Goal: Task Accomplishment & Management: Manage account settings

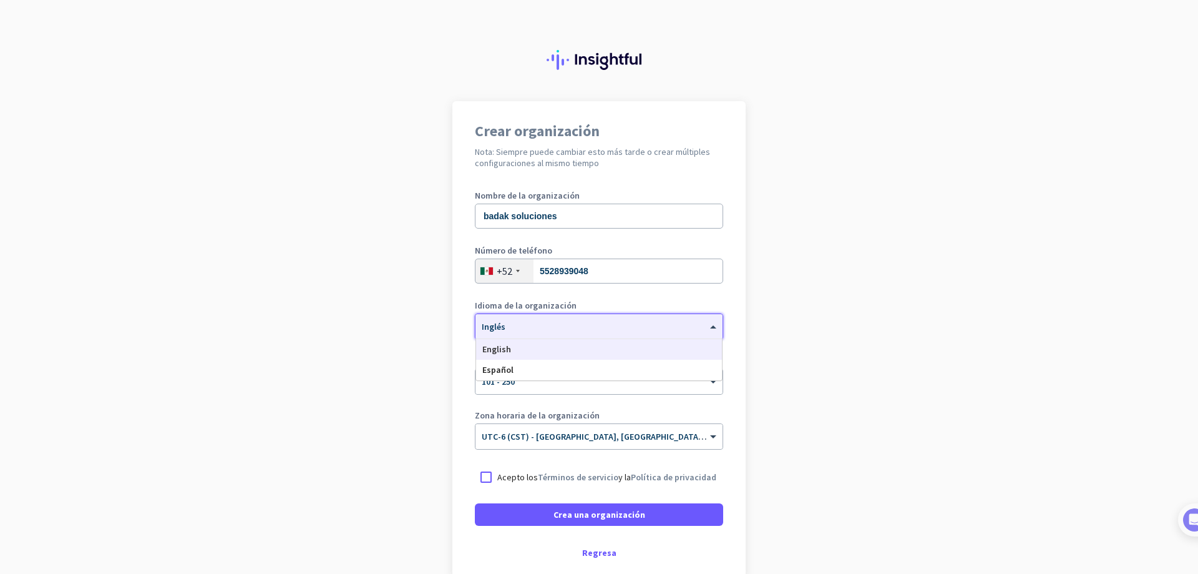
click at [651, 329] on div "× Inglés" at bounding box center [592, 326] width 232 height 11
click at [541, 373] on div "Español" at bounding box center [599, 369] width 246 height 21
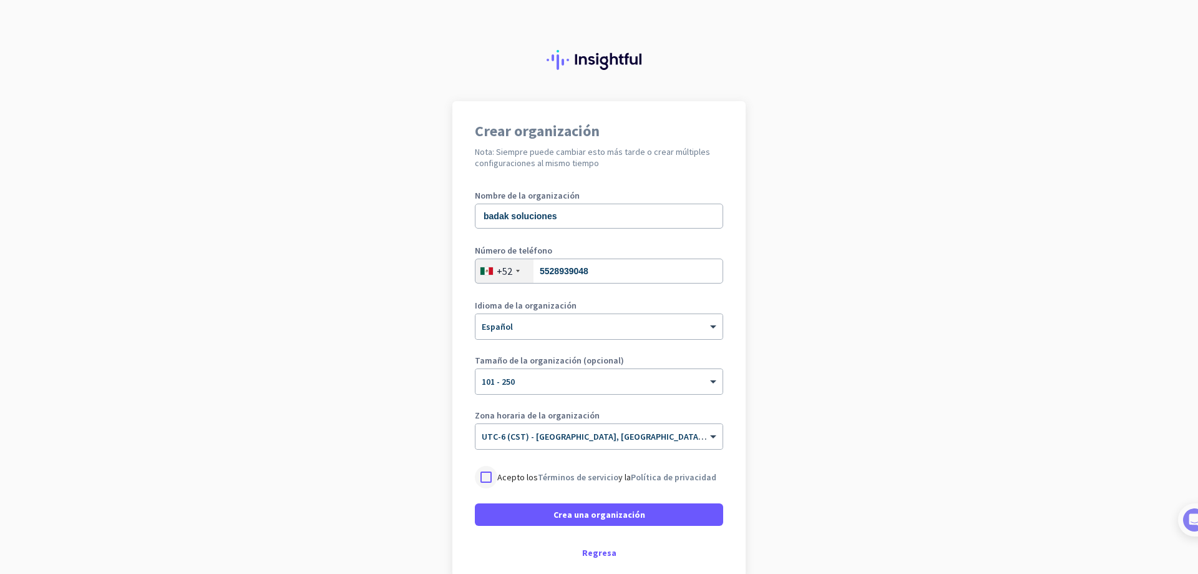
click at [477, 471] on div at bounding box center [486, 477] width 22 height 22
click at [540, 511] on span at bounding box center [599, 514] width 248 height 30
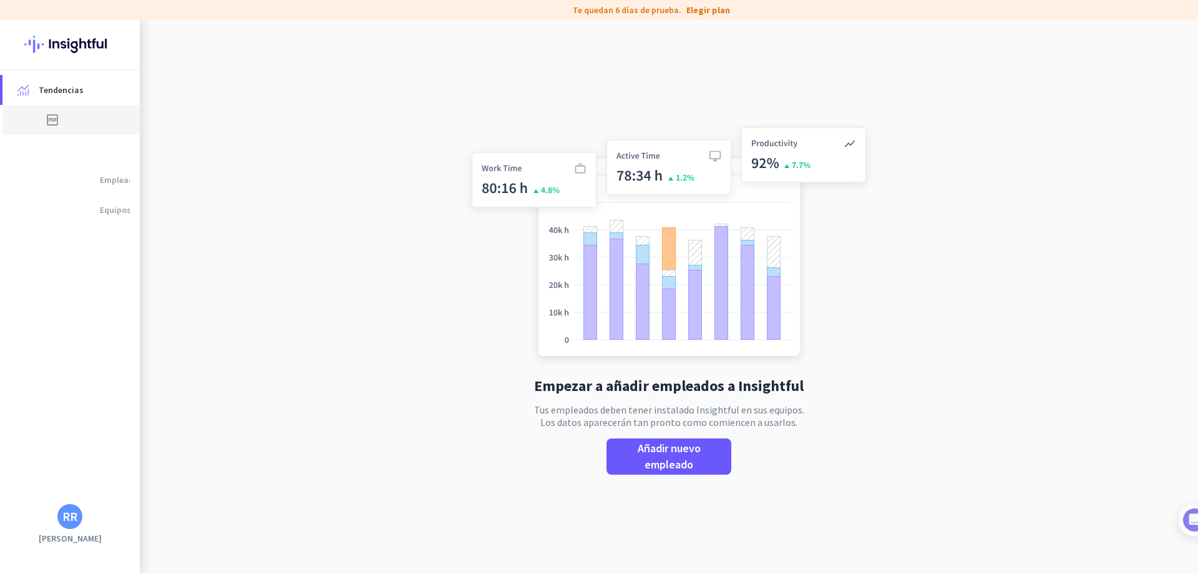
click at [58, 119] on font "temporizador av" at bounding box center [120, 119] width 210 height 15
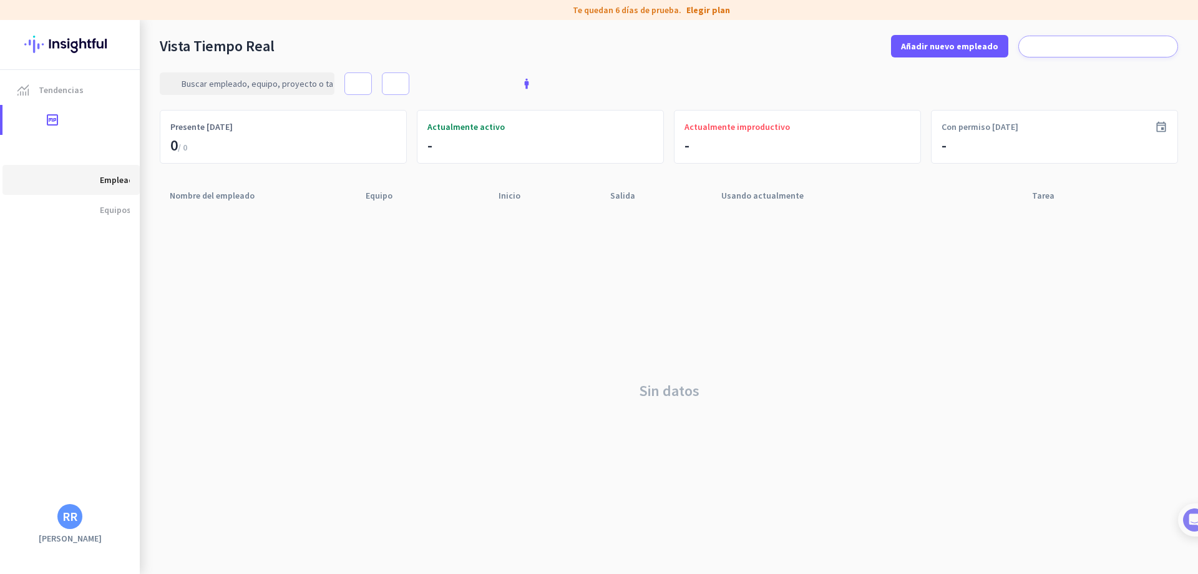
click at [137, 186] on link "grupo Empleados" at bounding box center [70, 180] width 137 height 30
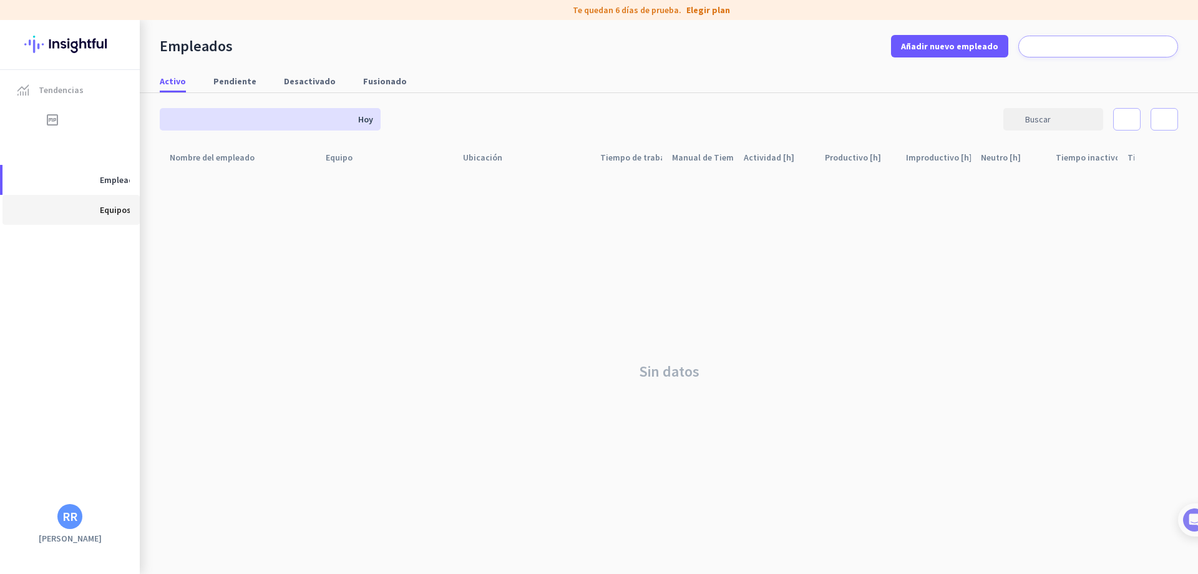
click at [107, 215] on font "Equipos" at bounding box center [115, 209] width 31 height 11
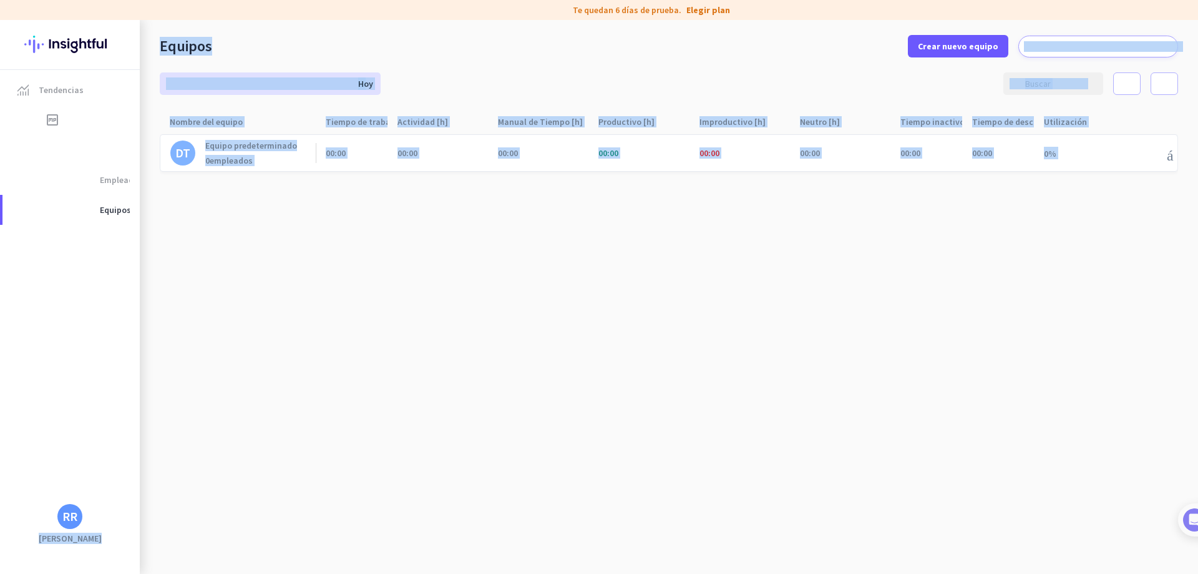
drag, startPoint x: 144, startPoint y: 247, endPoint x: 238, endPoint y: 244, distance: 94.3
click at [238, 244] on mat-sidenav-content "Tendencias temporizador av Vista Tiempo Real notificación_importante Alertas gr…" at bounding box center [599, 297] width 1198 height 554
click at [212, 265] on cdk-virtual-scroll-viewport "DT Equipo predeterminado 0 empleados 00:00 00:00 00:00 00:00 00:00 00:00 00:00 …" at bounding box center [669, 354] width 1018 height 440
